Goal: Task Accomplishment & Management: Manage account settings

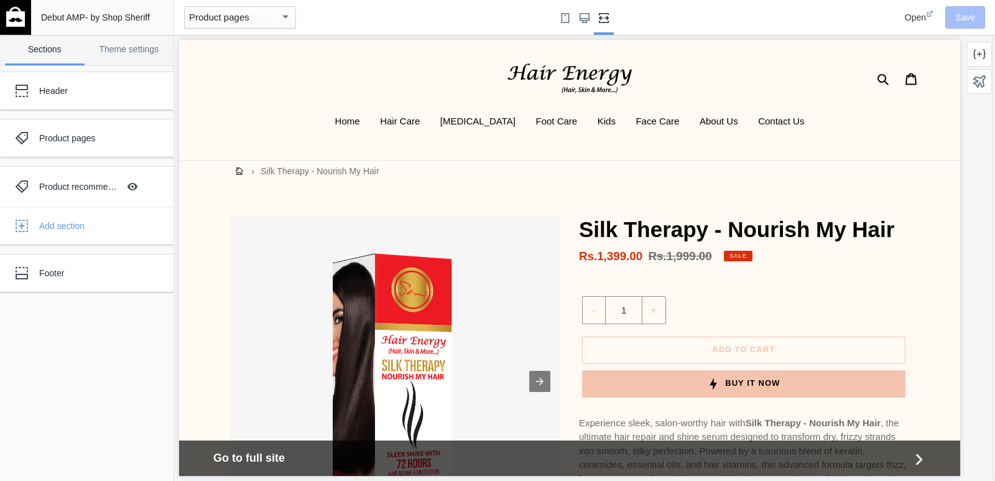
click at [23, 26] on img at bounding box center [15, 17] width 19 height 20
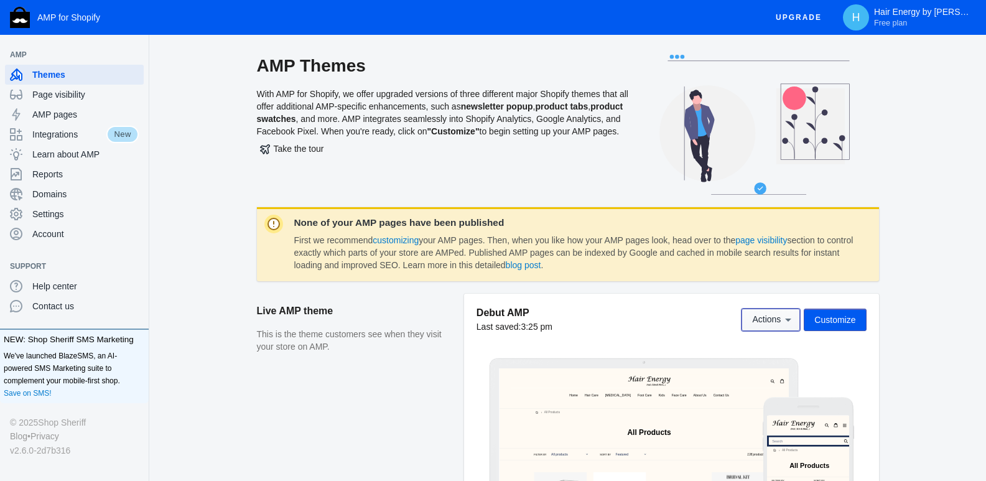
click at [792, 318] on icon at bounding box center [788, 319] width 12 height 12
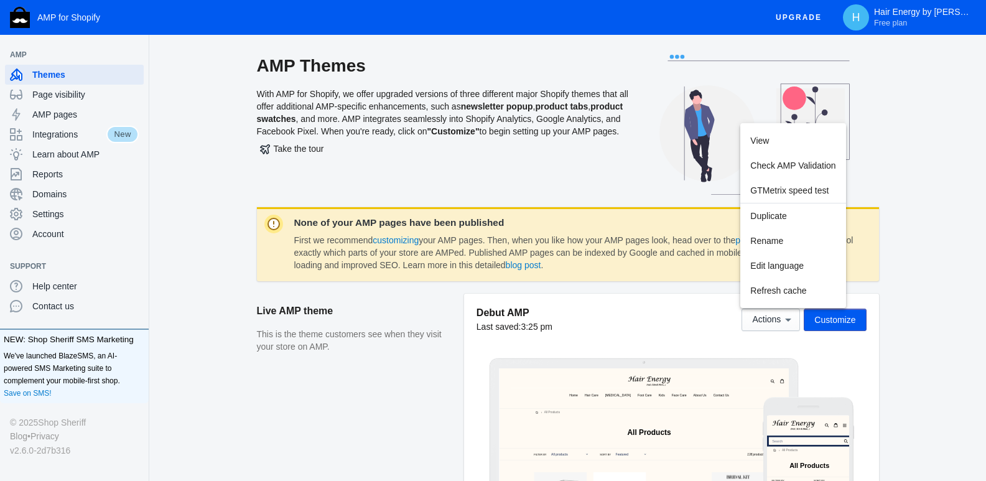
click at [205, 172] on div at bounding box center [493, 240] width 986 height 481
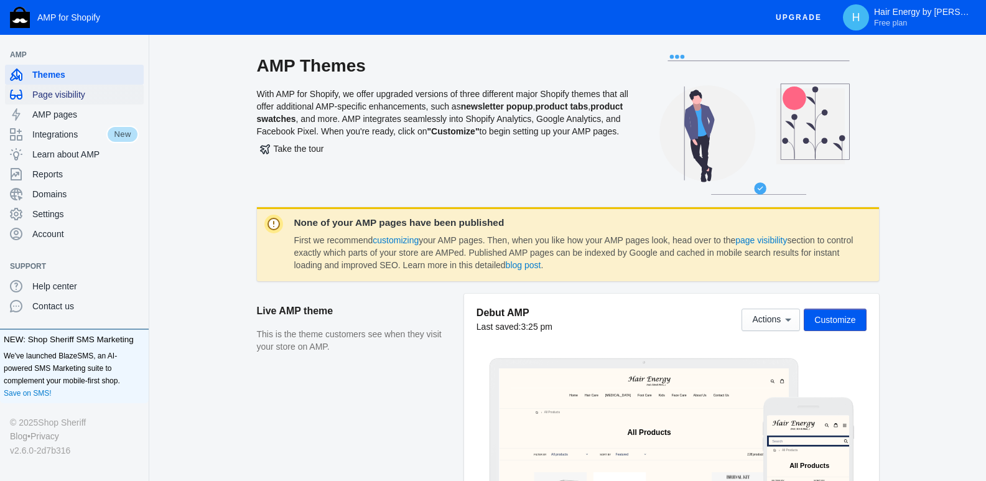
click at [60, 96] on span "Page visibility" at bounding box center [85, 94] width 106 height 12
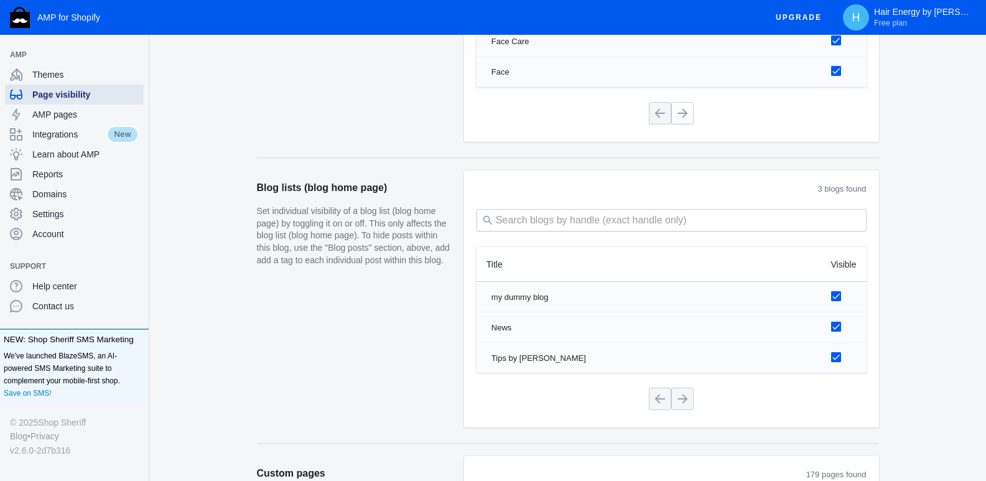
scroll to position [1244, 0]
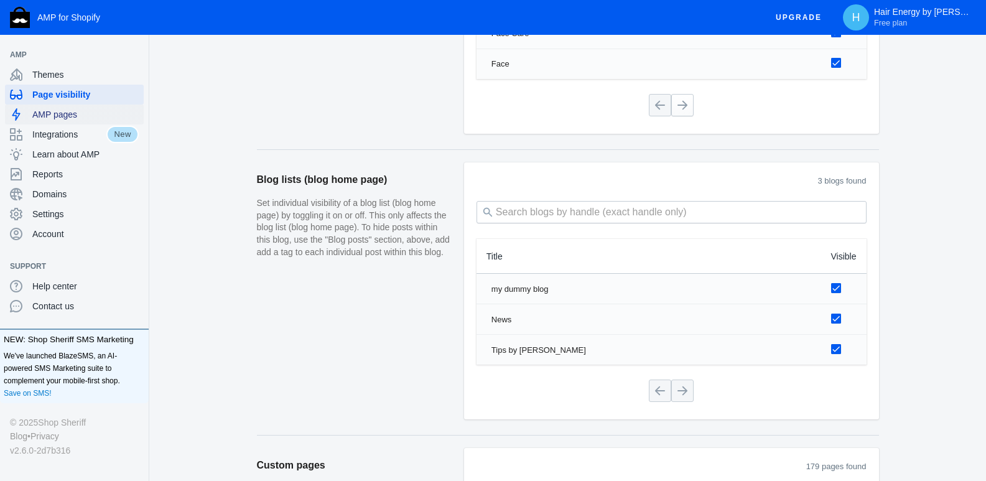
click at [73, 121] on div "AMP pages" at bounding box center [74, 114] width 129 height 20
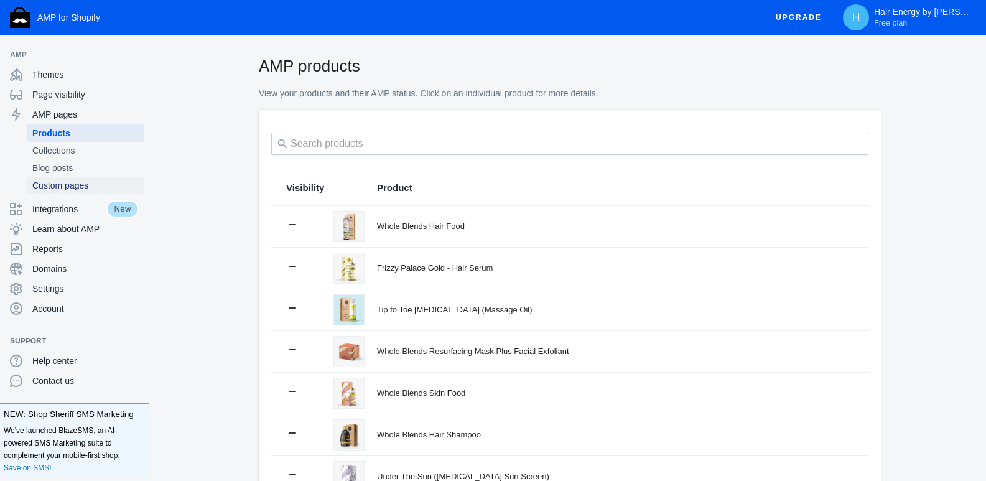
click at [57, 193] on link "Custom pages" at bounding box center [85, 185] width 116 height 17
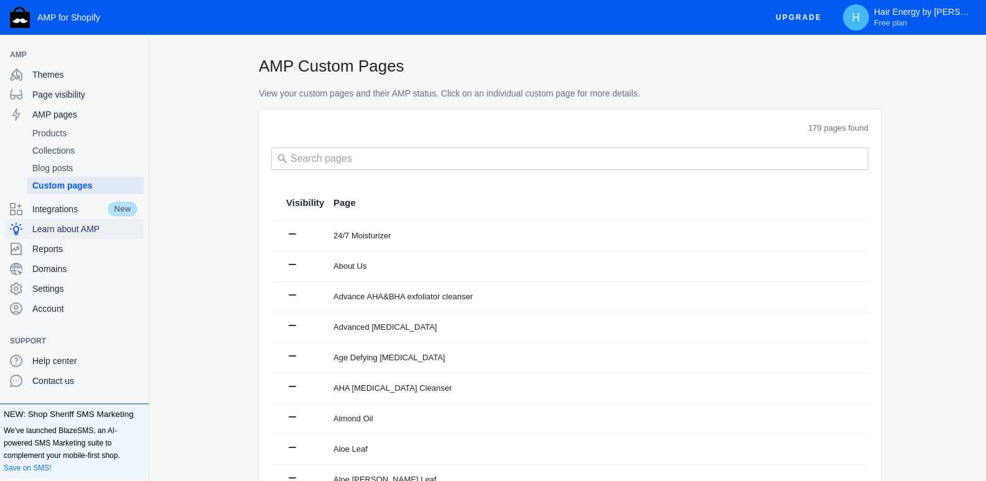
click at [63, 236] on div "Learn about AMP" at bounding box center [74, 229] width 129 height 20
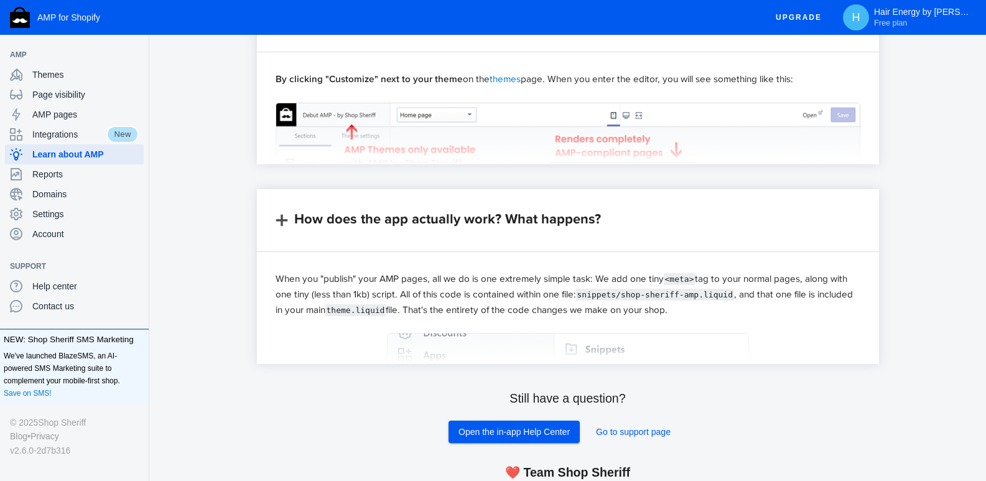
scroll to position [990, 0]
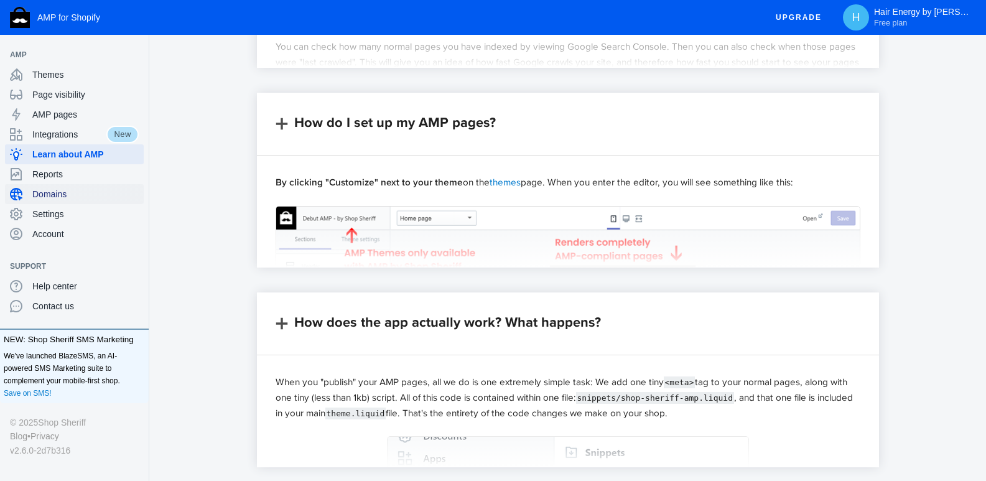
click at [58, 193] on span "Domains" at bounding box center [85, 194] width 106 height 12
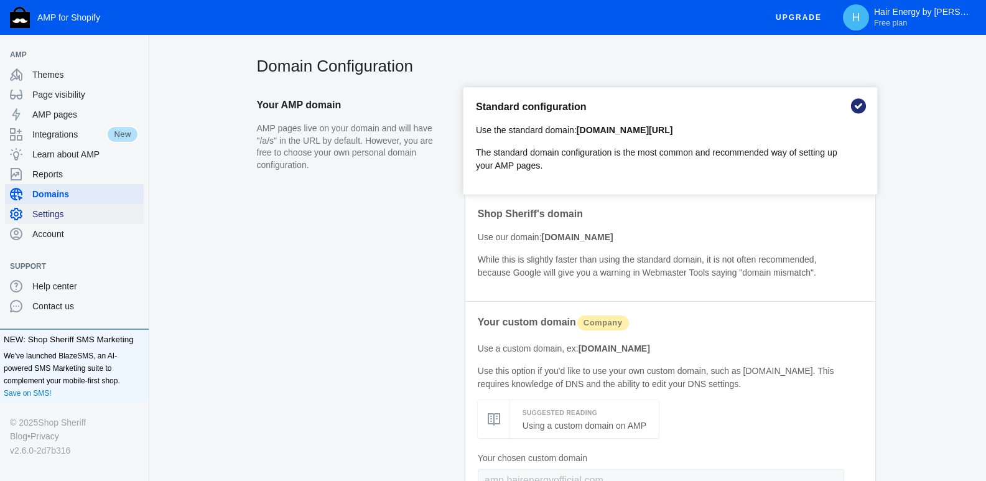
click at [62, 221] on div "Settings" at bounding box center [74, 214] width 129 height 20
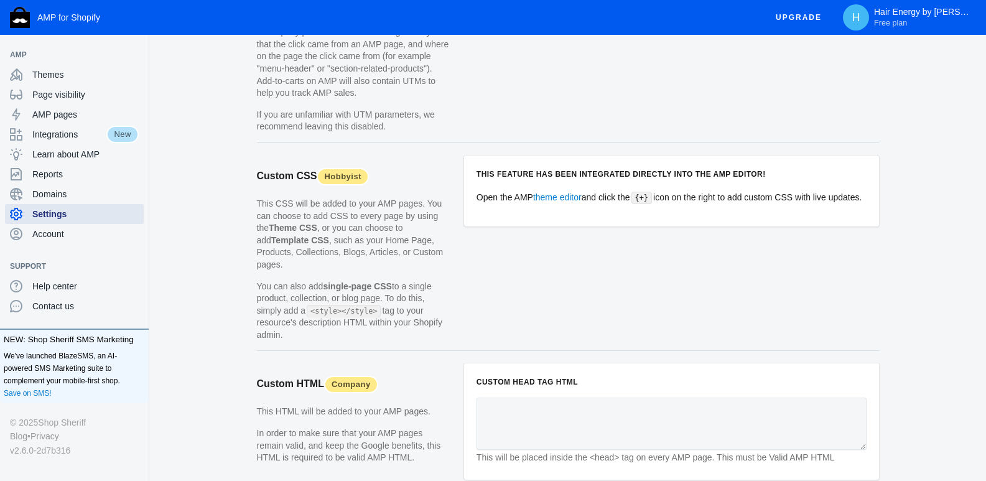
scroll to position [1039, 0]
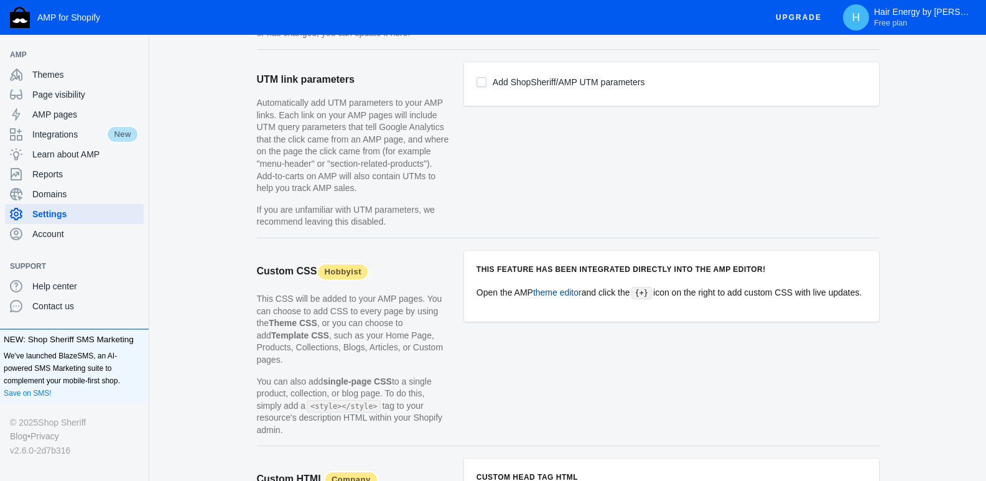
click at [568, 292] on link "theme editor" at bounding box center [557, 292] width 49 height 10
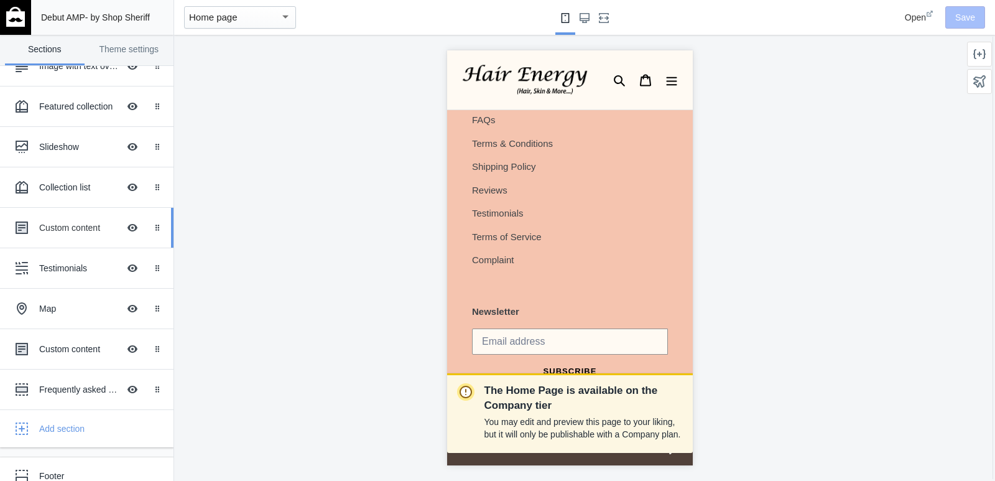
scroll to position [93, 0]
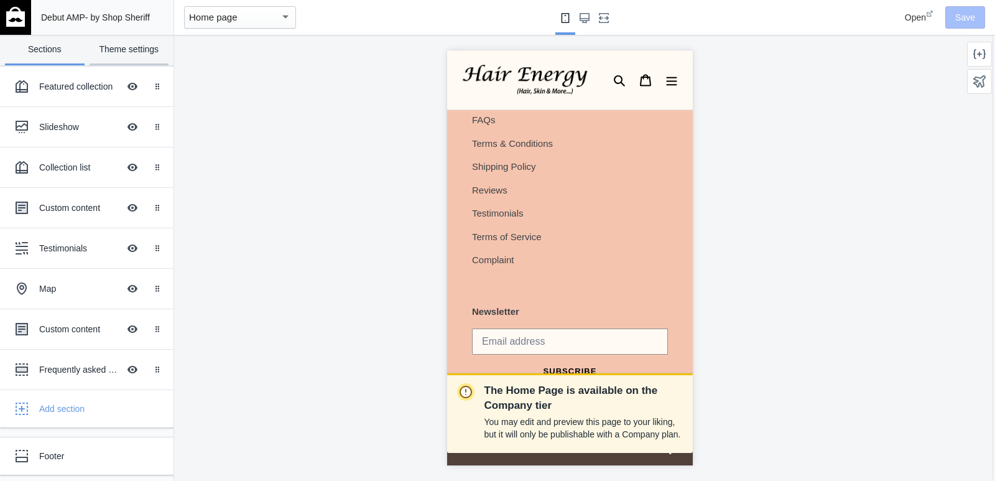
click at [142, 60] on link "Theme settings" at bounding box center [130, 50] width 80 height 30
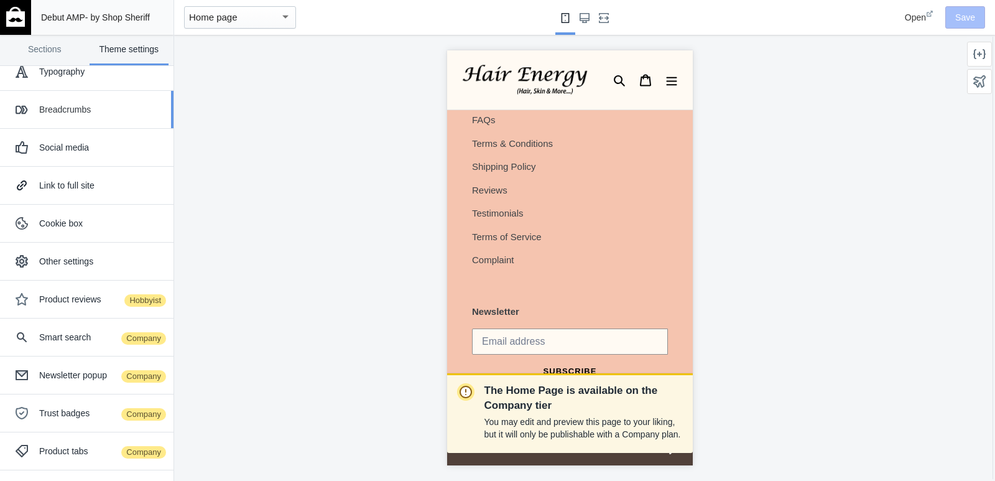
scroll to position [0, 0]
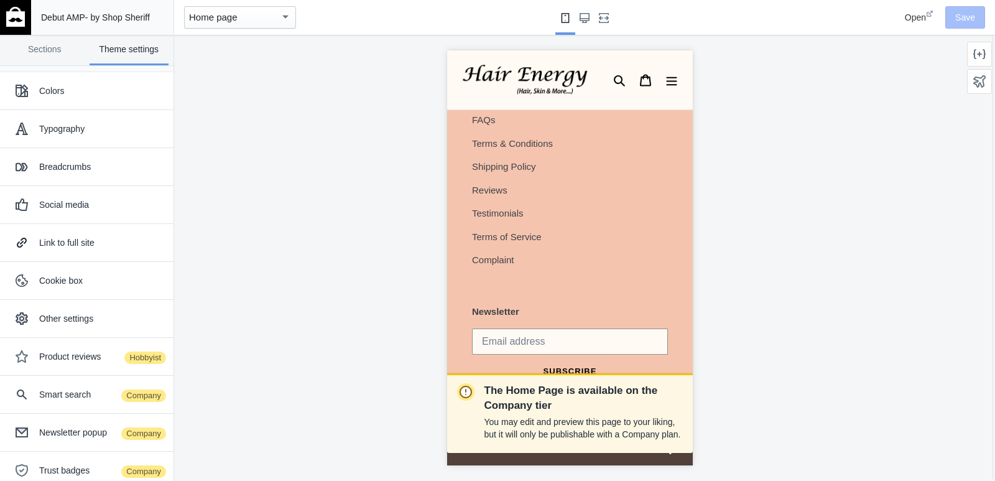
click at [269, 22] on div "Home page" at bounding box center [234, 17] width 91 height 15
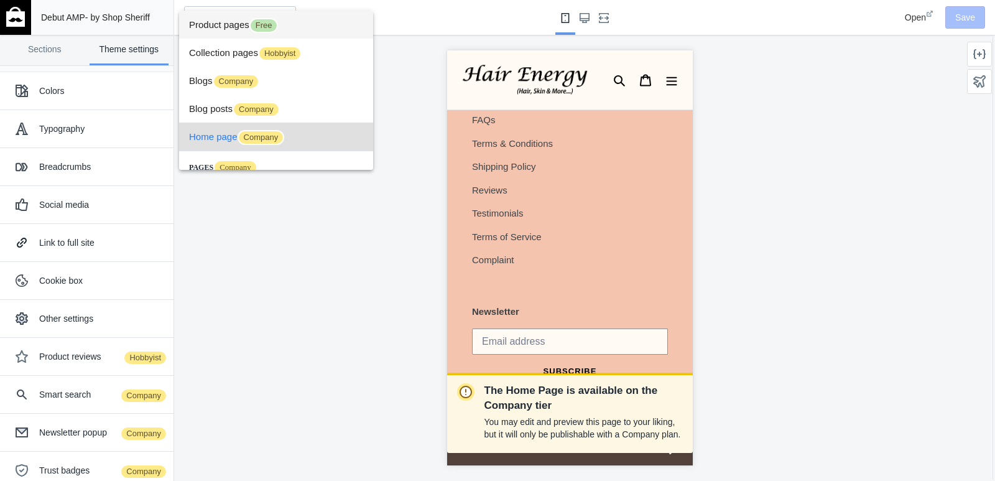
click at [270, 25] on span "Free" at bounding box center [263, 25] width 29 height 15
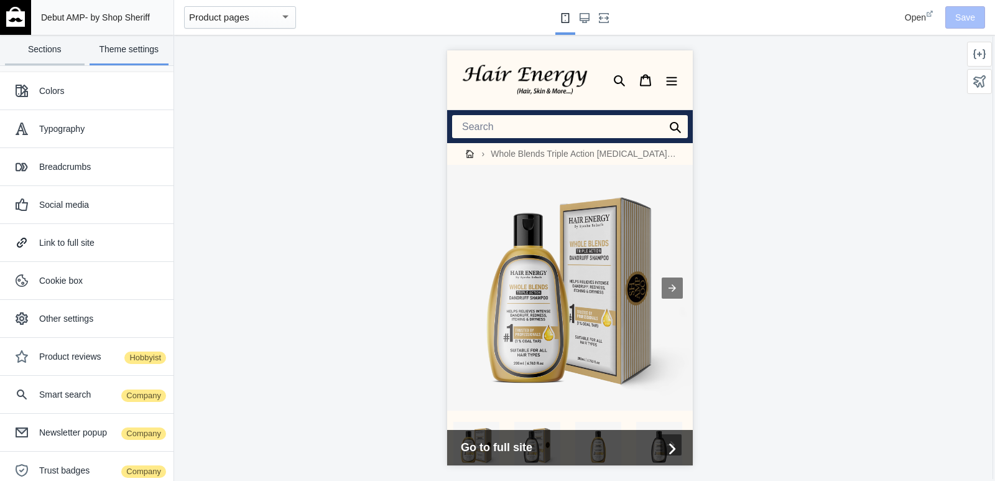
click at [46, 46] on link "Sections" at bounding box center [45, 50] width 80 height 30
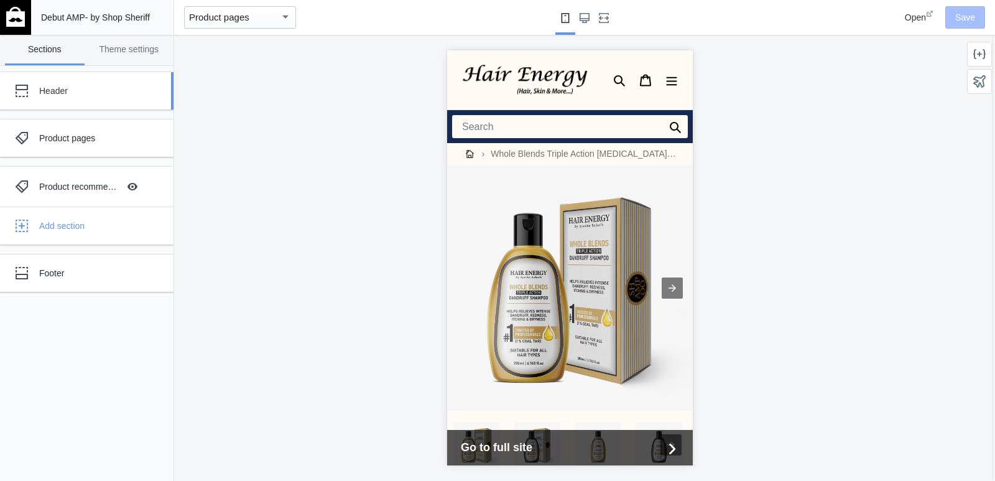
click at [75, 98] on div "Header" at bounding box center [77, 90] width 137 height 25
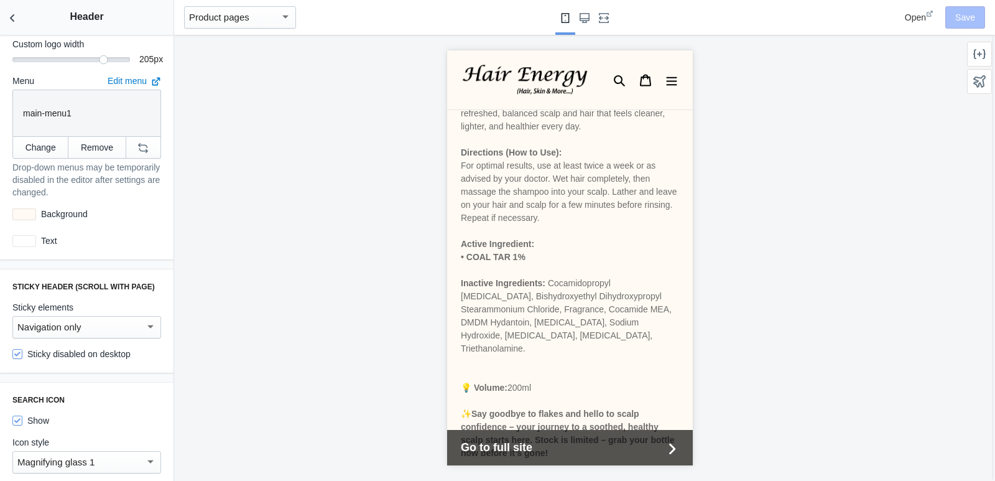
scroll to position [373, 0]
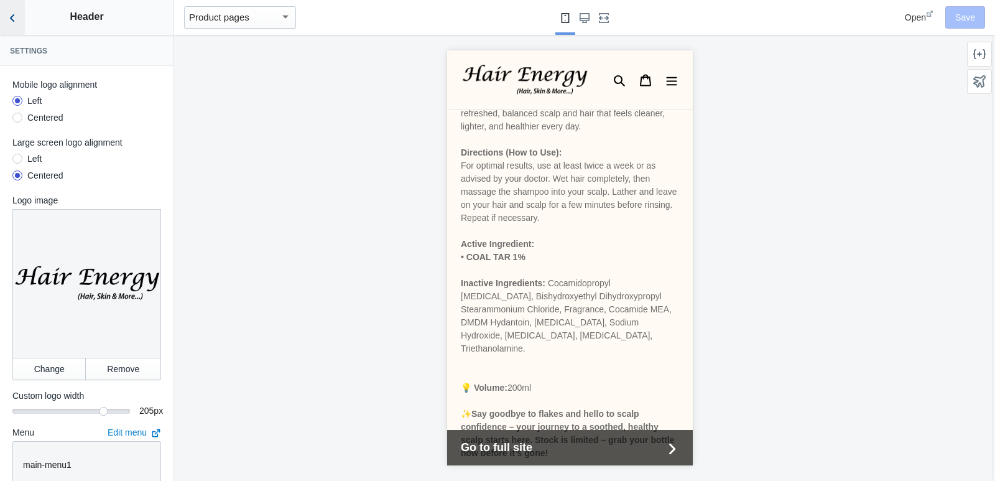
click at [9, 20] on icon "Back to sections" at bounding box center [12, 18] width 12 height 12
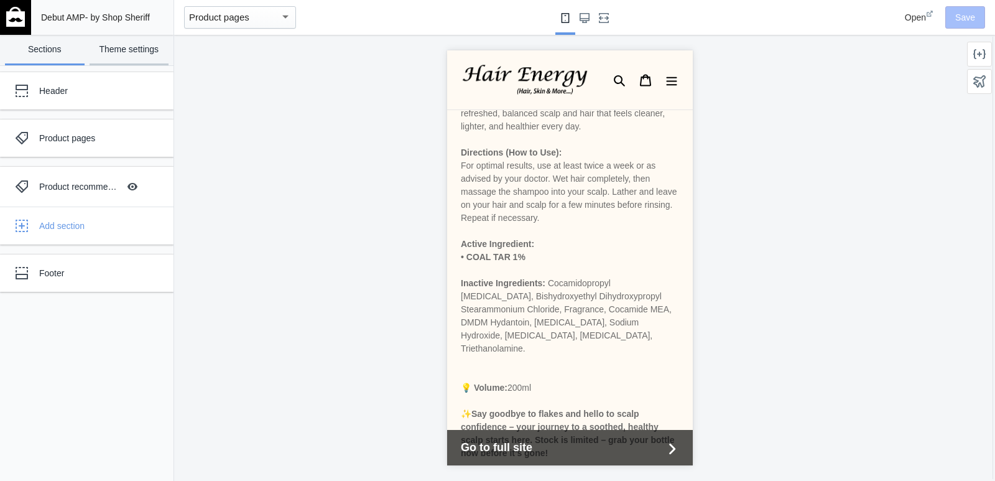
click at [123, 49] on link "Theme settings" at bounding box center [130, 50] width 80 height 30
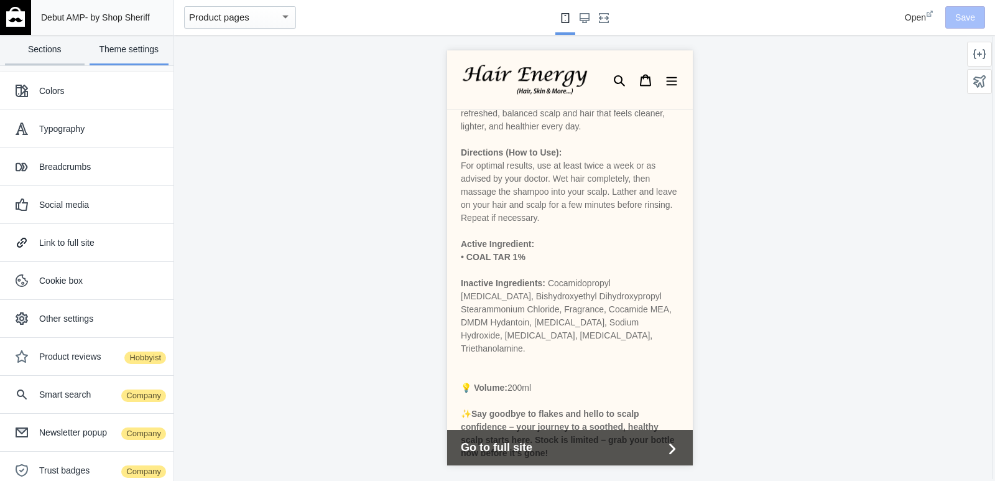
click at [47, 40] on link "Sections" at bounding box center [45, 50] width 80 height 30
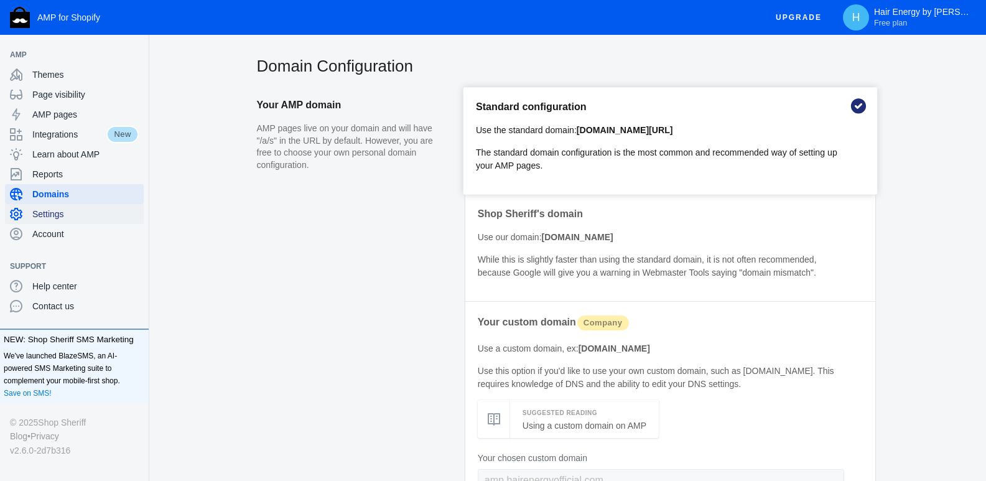
click at [55, 216] on span "Settings" at bounding box center [85, 214] width 106 height 12
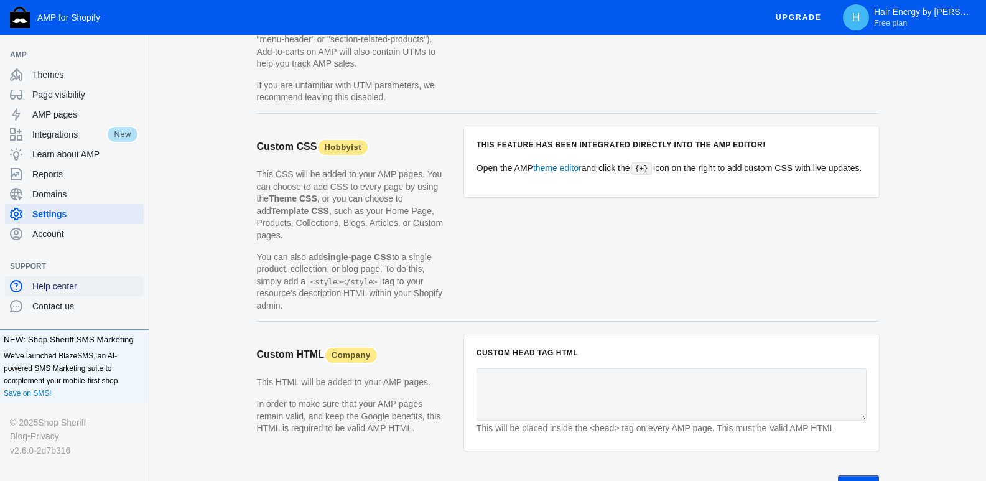
scroll to position [1226, 0]
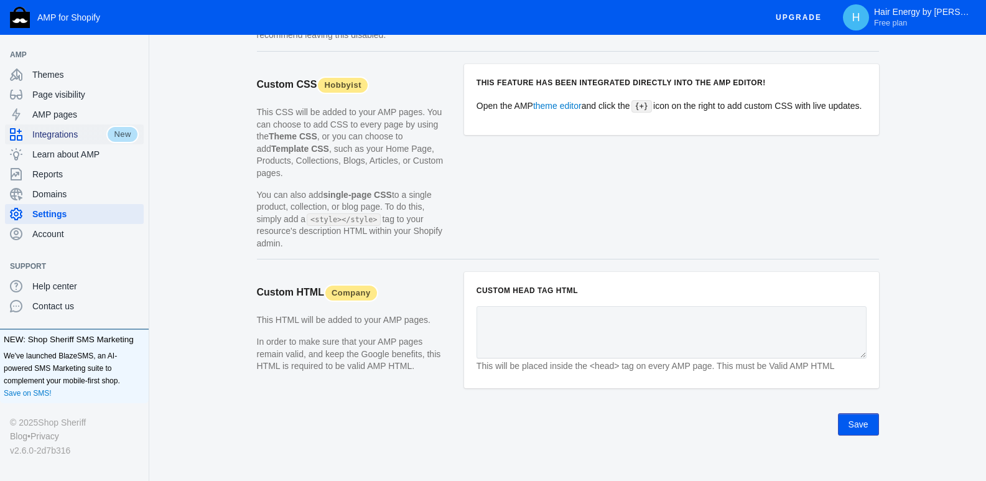
click at [70, 132] on span "Integrations" at bounding box center [69, 134] width 74 height 12
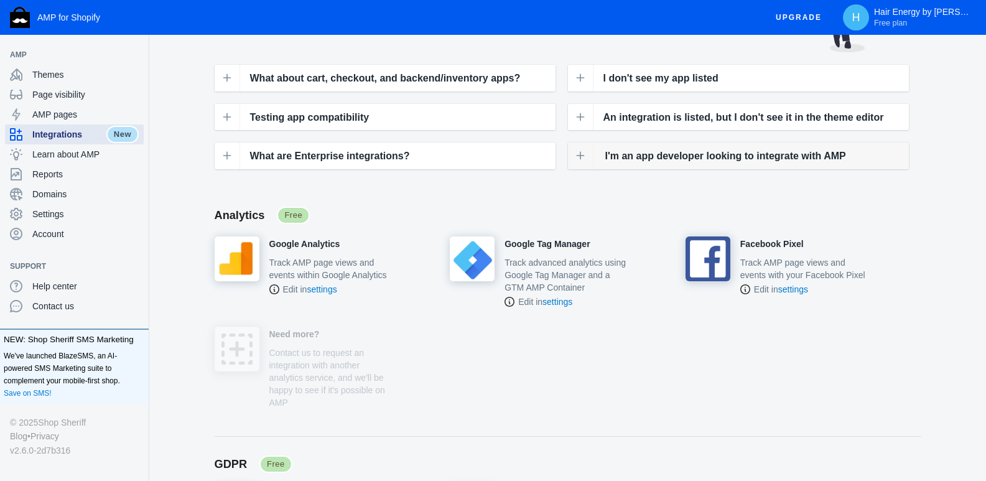
scroll to position [124, 0]
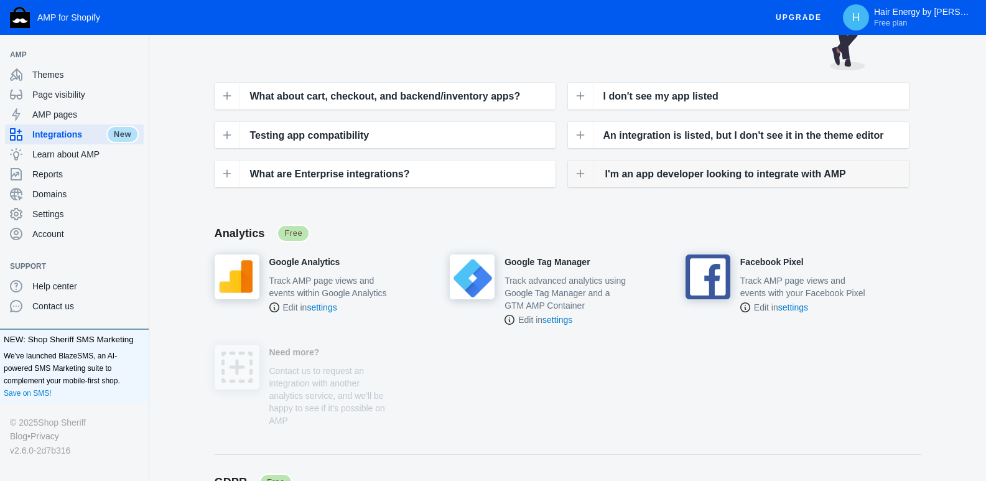
click at [582, 175] on icon at bounding box center [580, 174] width 10 height 10
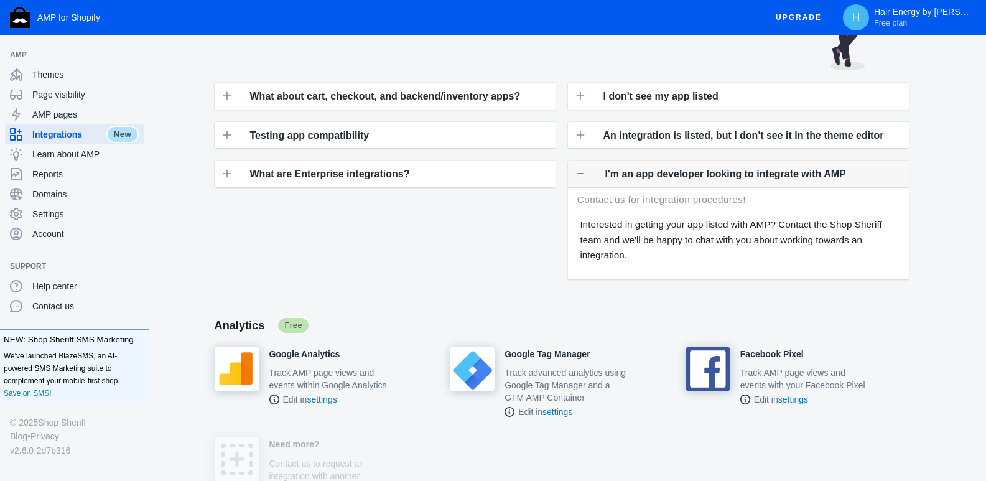
click at [582, 175] on icon at bounding box center [580, 174] width 10 height 10
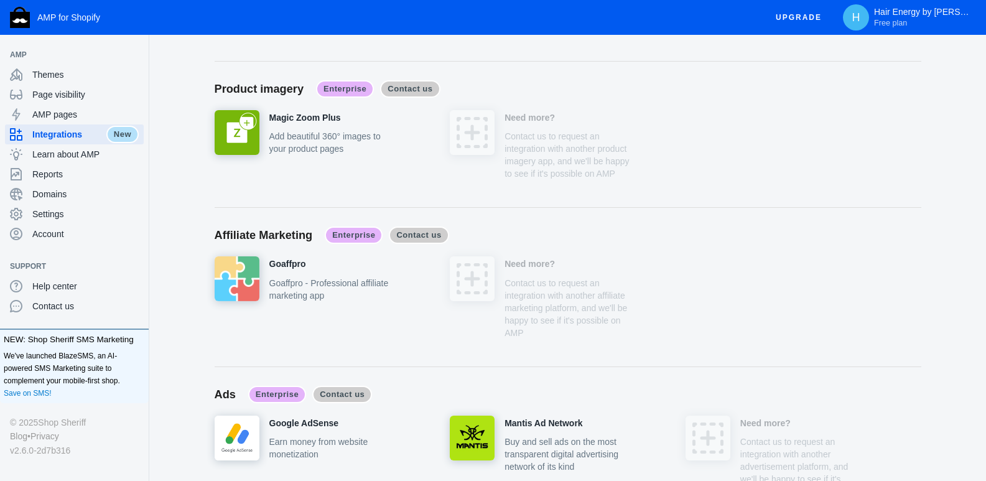
scroll to position [4682, 0]
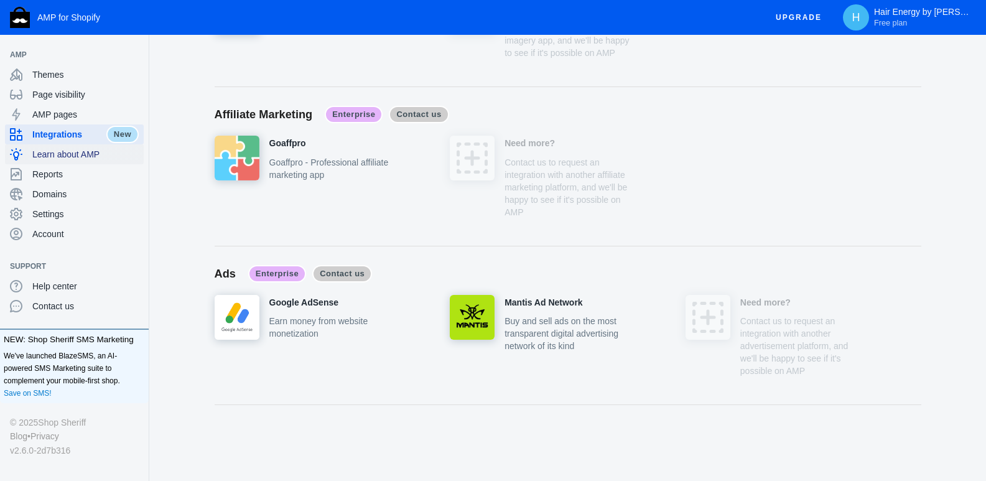
click at [59, 162] on div "Learn about AMP" at bounding box center [74, 154] width 129 height 20
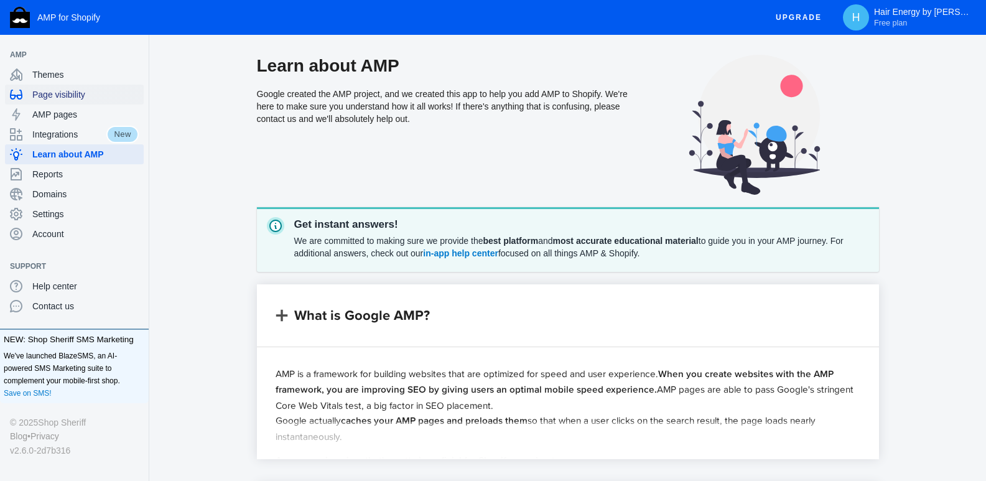
click at [90, 103] on div "Page visibility" at bounding box center [74, 95] width 129 height 20
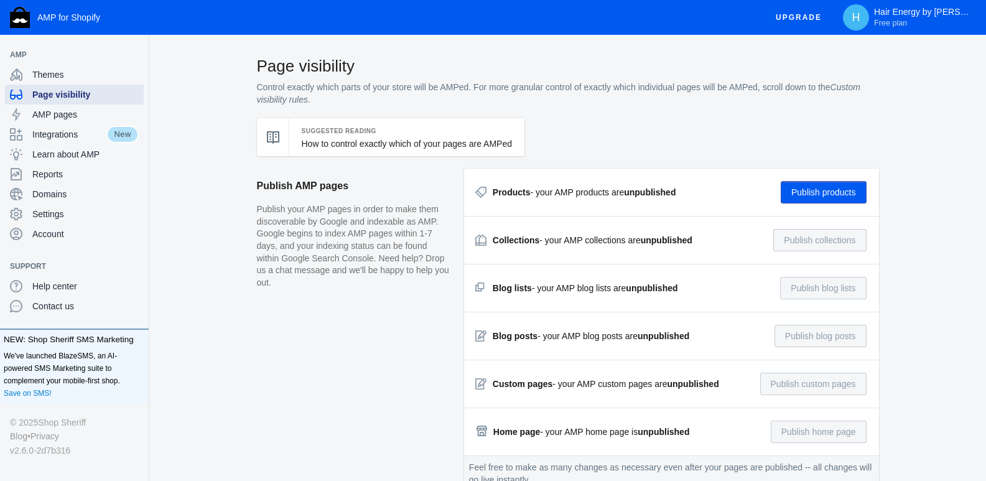
scroll to position [311, 0]
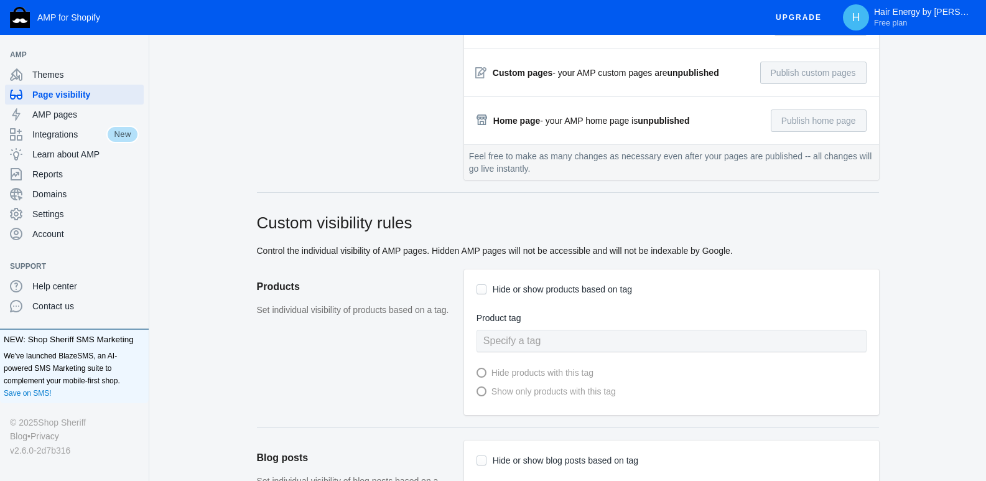
click at [483, 292] on input "Hide or show products based on tag" at bounding box center [481, 289] width 10 height 10
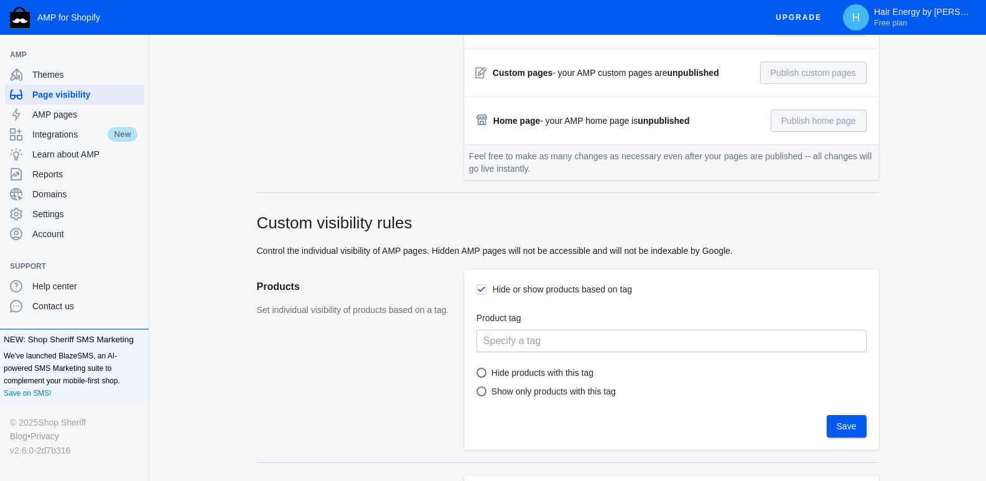
click at [483, 292] on input "Hide or show products based on tag" at bounding box center [481, 289] width 10 height 10
checkbox input "false"
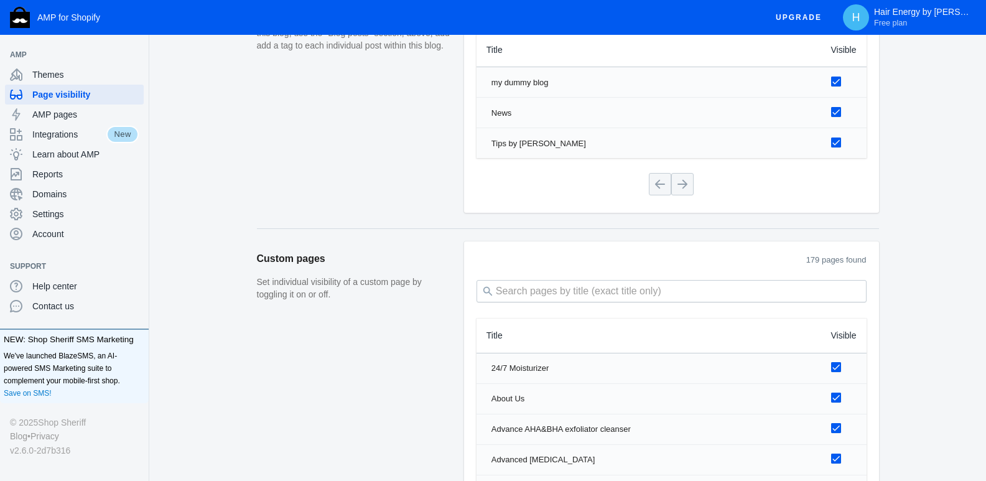
scroll to position [1774, 0]
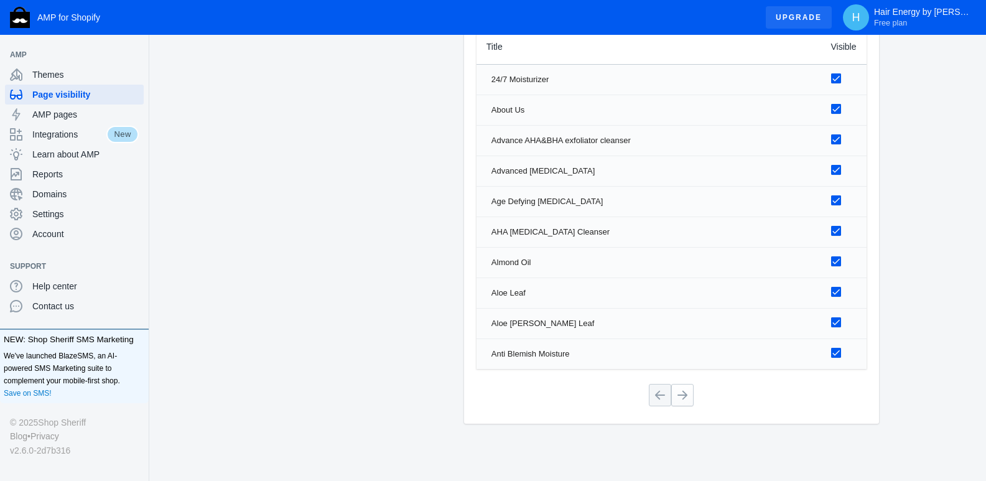
click at [791, 12] on span "Upgrade" at bounding box center [799, 17] width 46 height 22
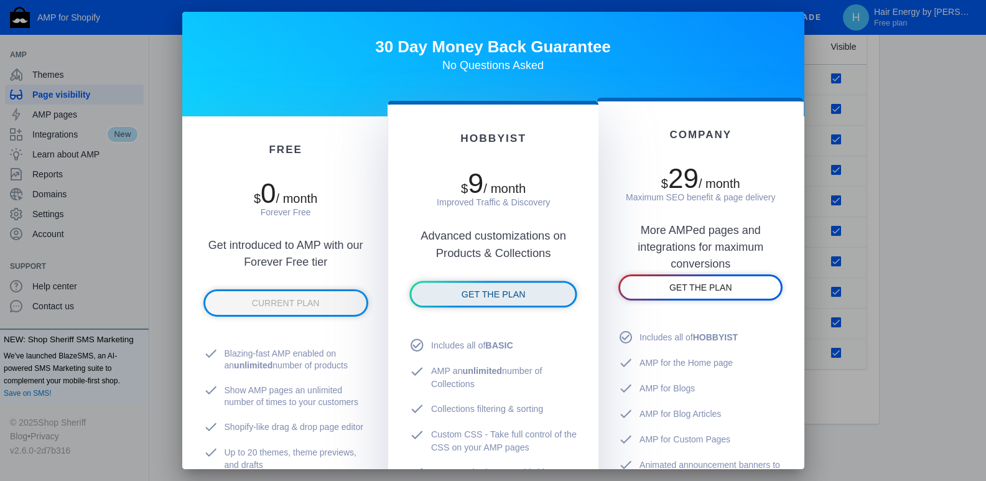
click at [479, 294] on span "GET THE PLAN" at bounding box center [493, 294] width 64 height 10
